Goal: Find specific page/section: Find specific page/section

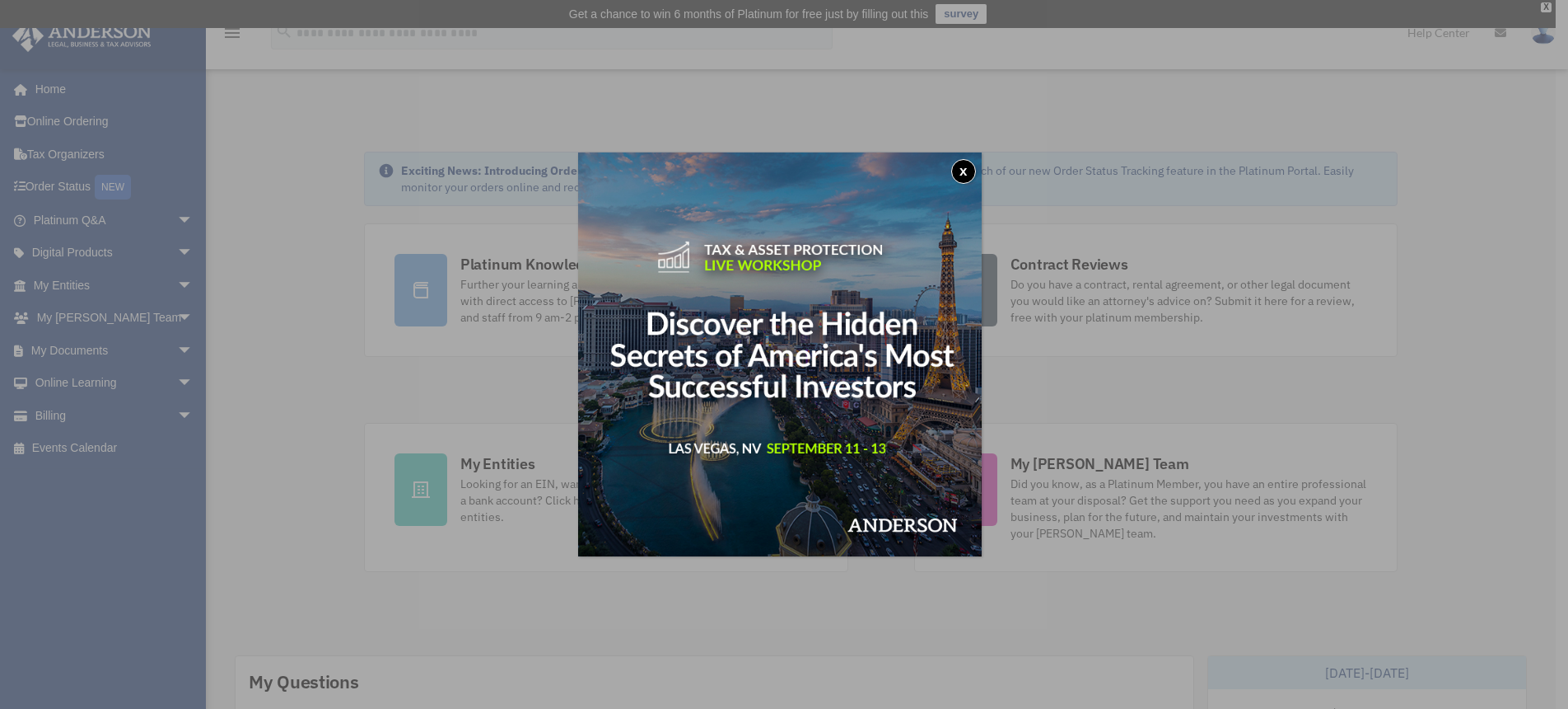
click at [971, 168] on button "x" at bounding box center [963, 171] width 25 height 25
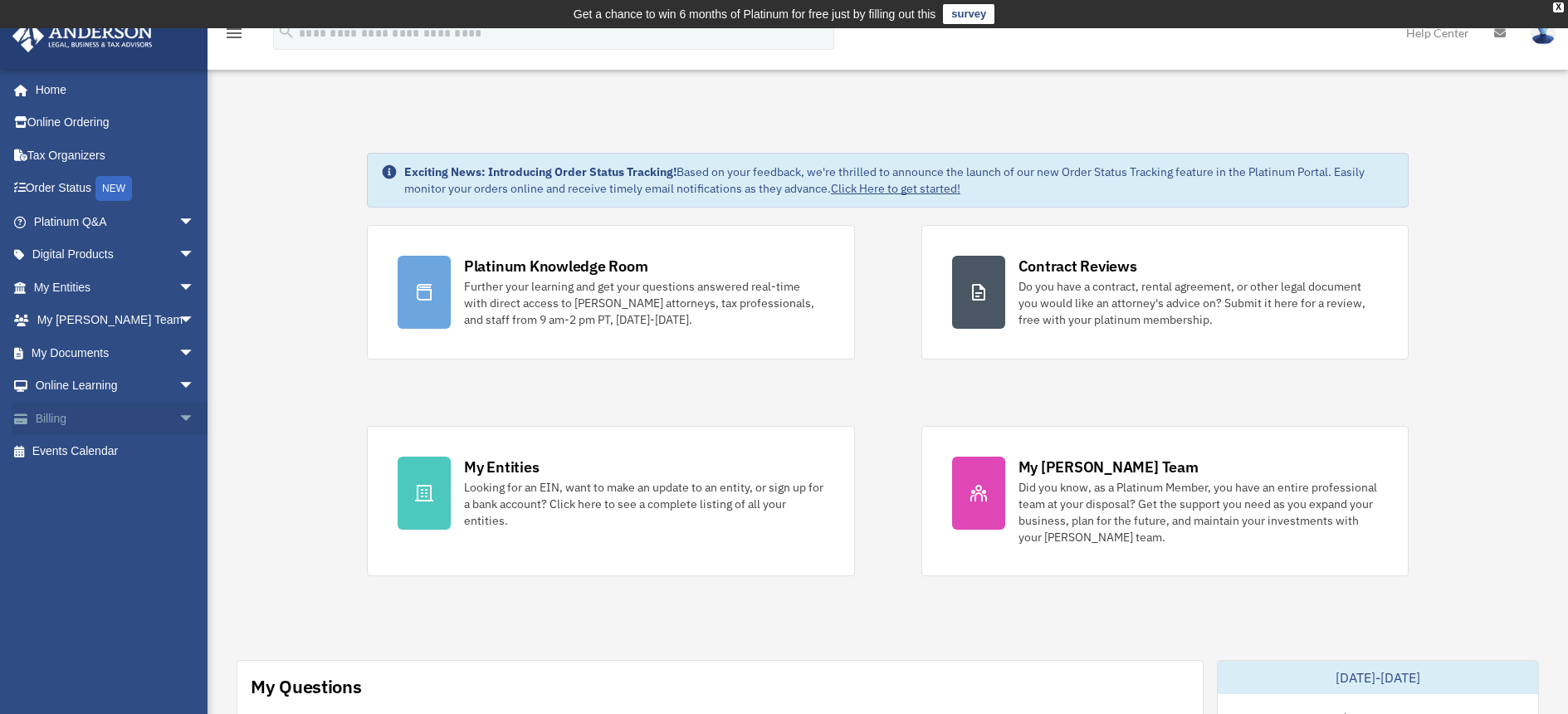
click at [59, 411] on link "Billing arrow_drop_down" at bounding box center [116, 418] width 208 height 33
click at [178, 412] on span "arrow_drop_down" at bounding box center [195, 419] width 33 height 34
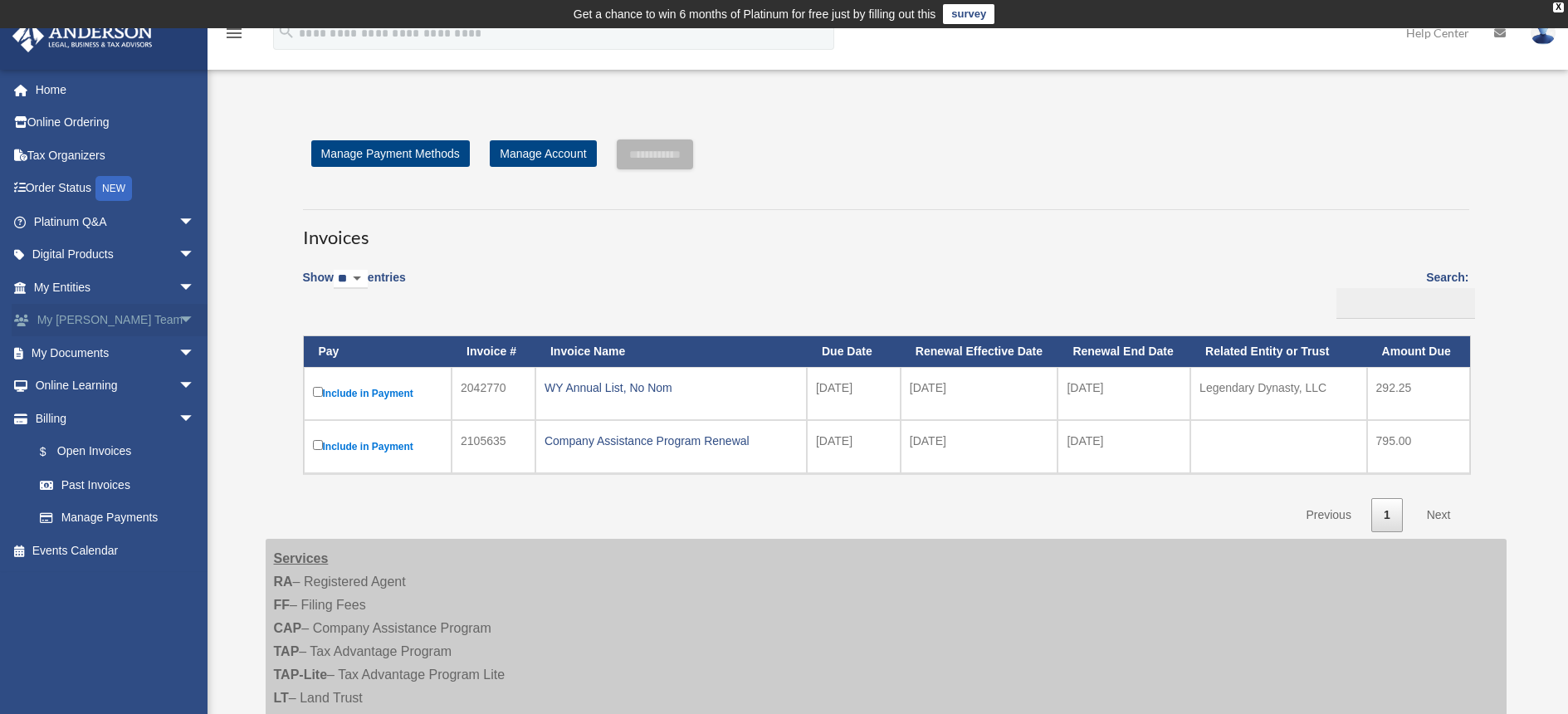
click at [178, 314] on span "arrow_drop_down" at bounding box center [195, 321] width 33 height 34
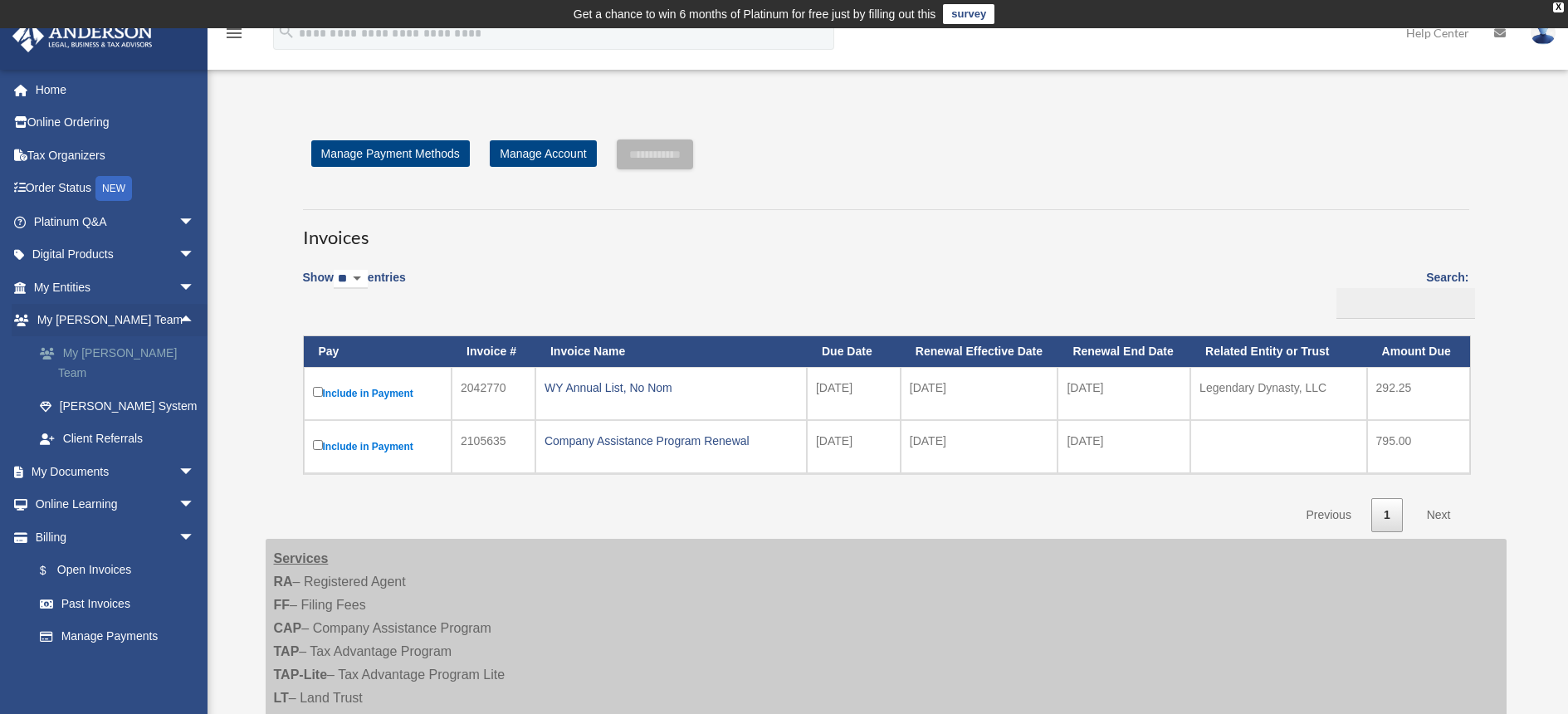
click at [136, 343] on link "My [PERSON_NAME] Team" at bounding box center [121, 363] width 196 height 53
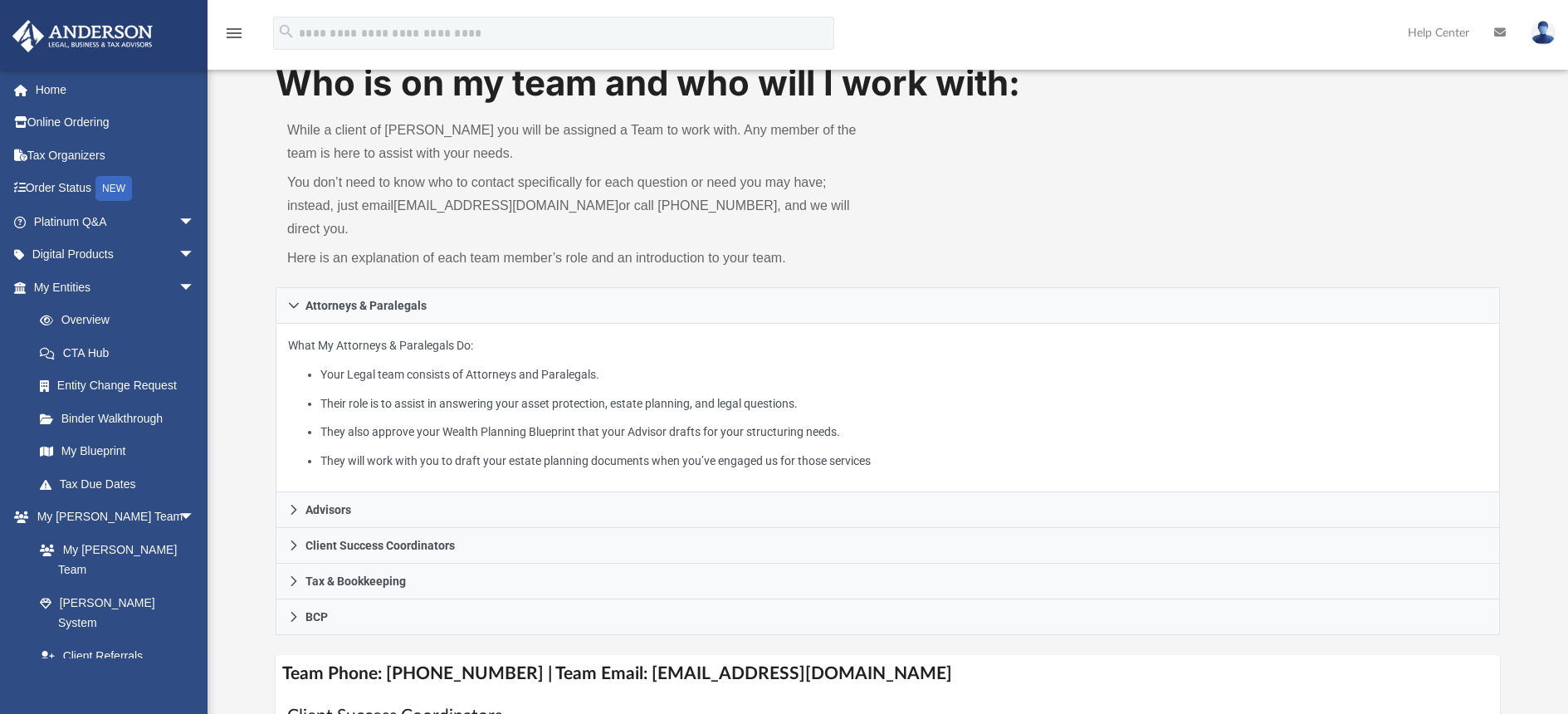
scroll to position [367, 0]
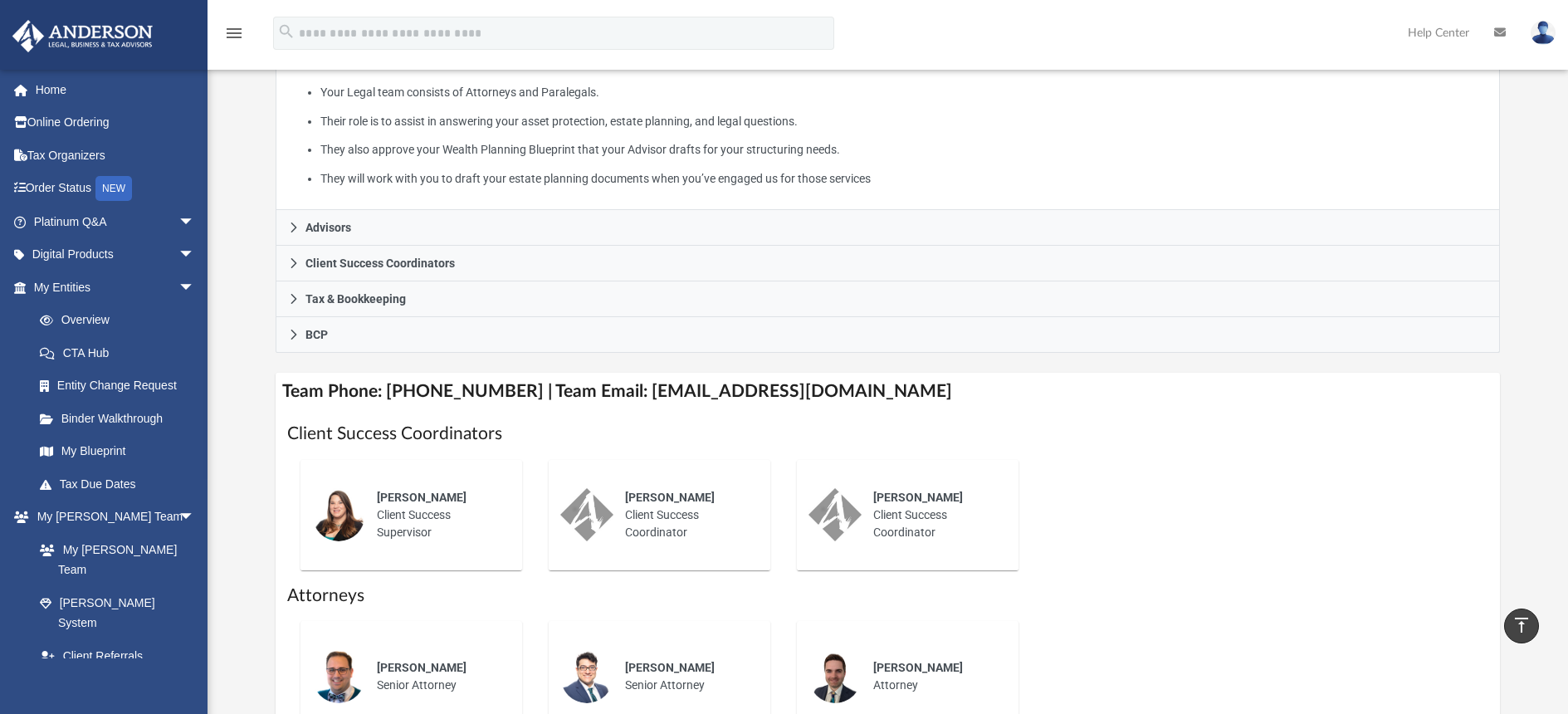
click at [386, 489] on div "[PERSON_NAME] Client Success Supervisor" at bounding box center [437, 515] width 145 height 75
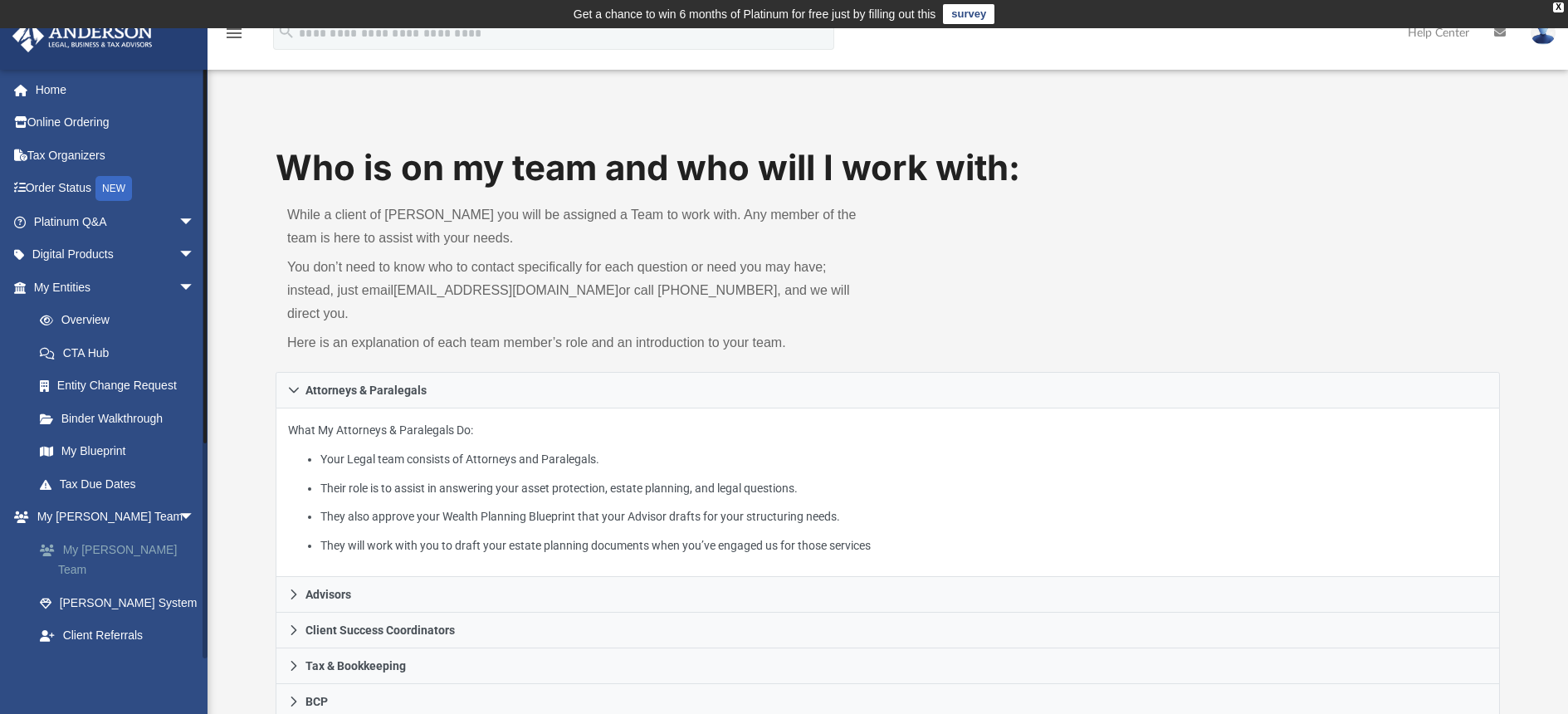
click at [123, 546] on link "My [PERSON_NAME] Team" at bounding box center [121, 559] width 196 height 53
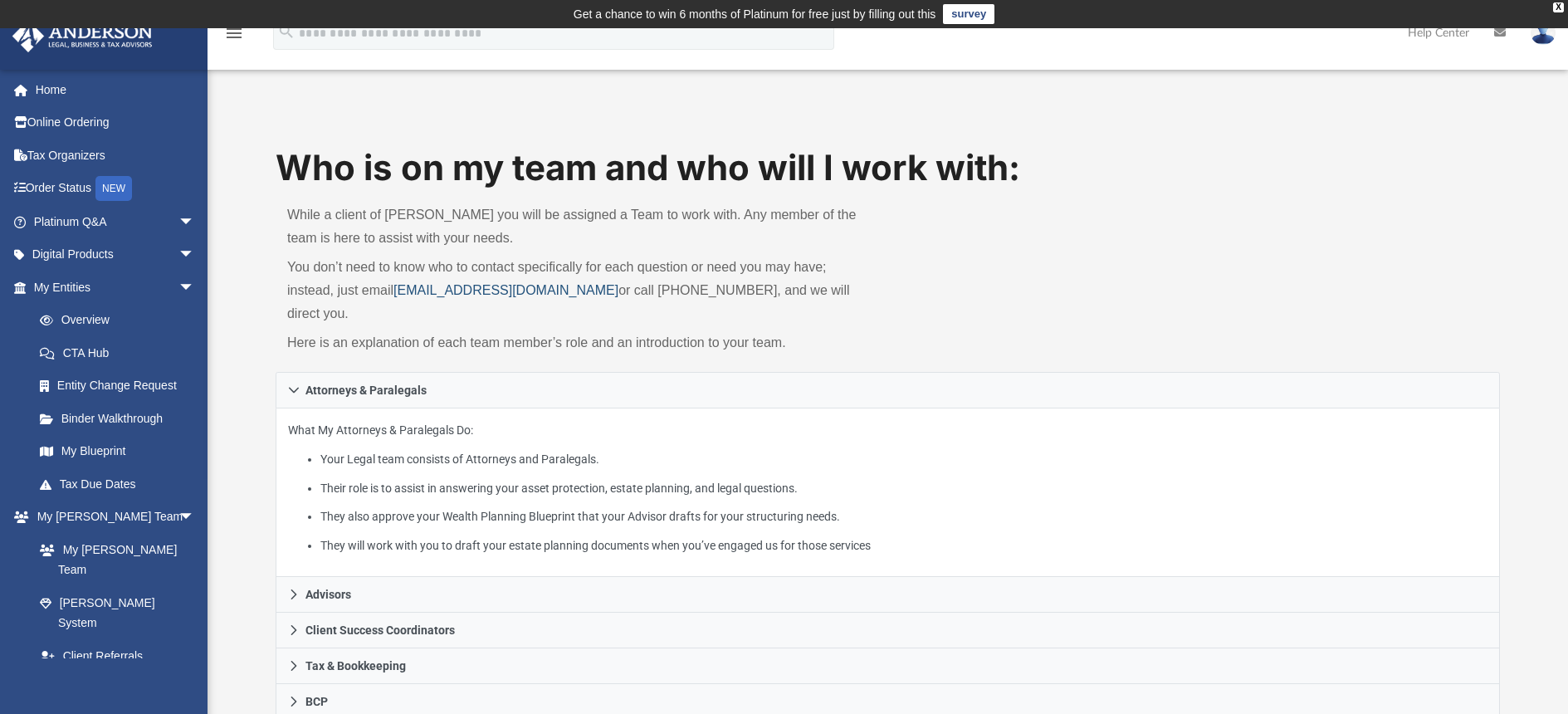
click at [500, 291] on link "myteam@andersonadvisors.com" at bounding box center [506, 290] width 225 height 14
